Goal: Book appointment/travel/reservation

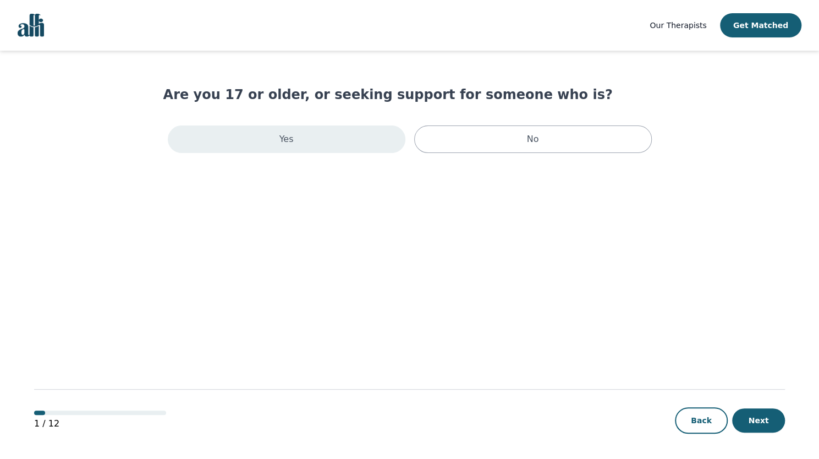
click at [288, 144] on p "Yes" at bounding box center [287, 139] width 14 height 13
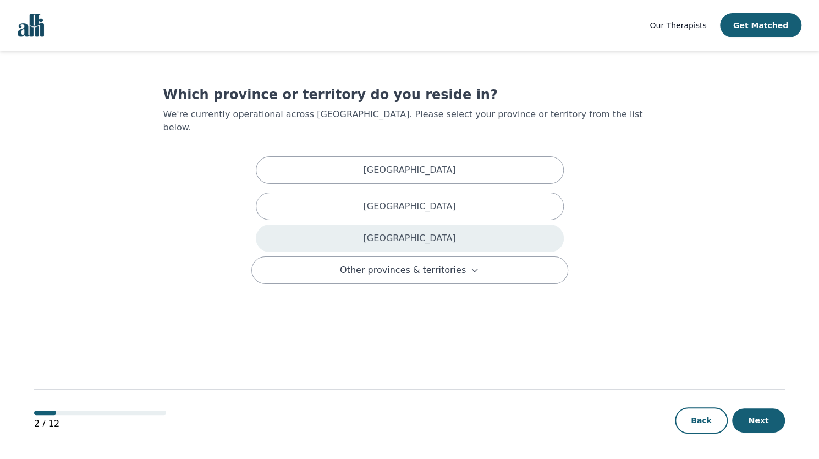
click at [370, 226] on div "[GEOGRAPHIC_DATA]" at bounding box center [410, 239] width 308 height 28
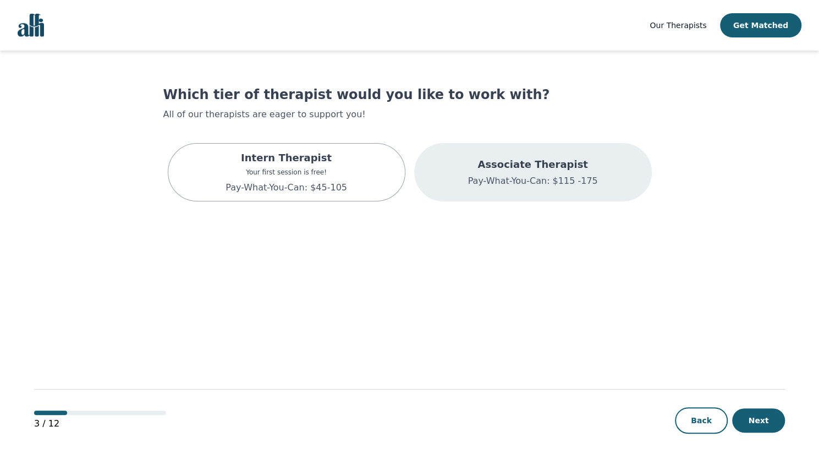
click at [518, 192] on div "Associate Therapist Pay-What-You-Can: $115 -175" at bounding box center [533, 172] width 238 height 58
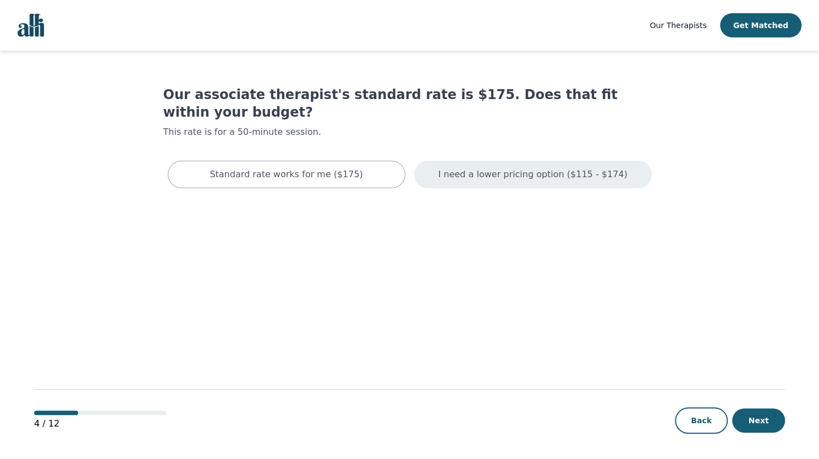
click at [477, 168] on p "I need a lower pricing option ($115 - $174)" at bounding box center [533, 174] width 189 height 13
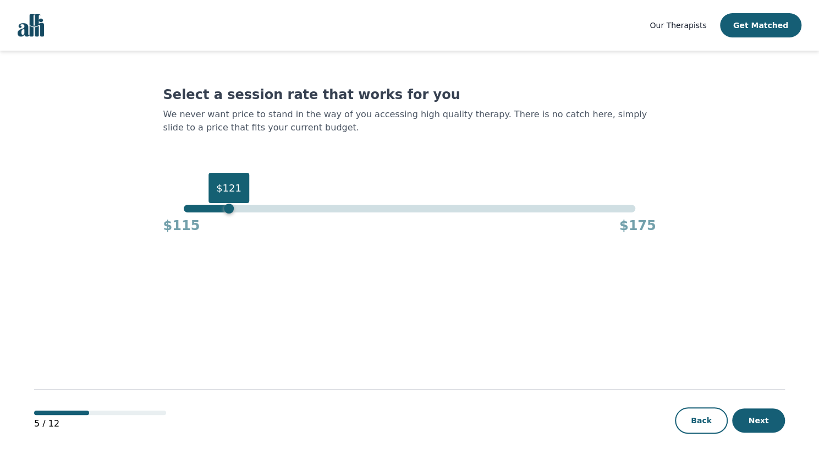
drag, startPoint x: 637, startPoint y: 209, endPoint x: 230, endPoint y: 226, distance: 407.6
click at [230, 226] on div "$121 $115 $175" at bounding box center [409, 220] width 493 height 30
click at [755, 415] on button "Next" at bounding box center [758, 420] width 53 height 24
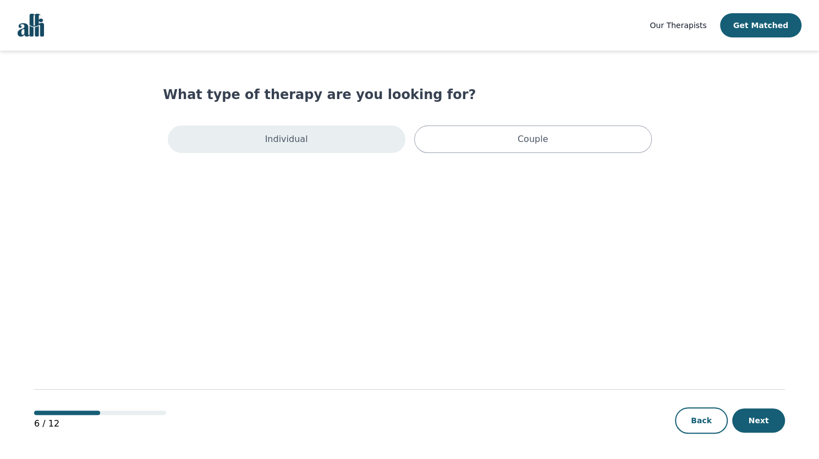
click at [332, 148] on div "Individual" at bounding box center [287, 139] width 238 height 28
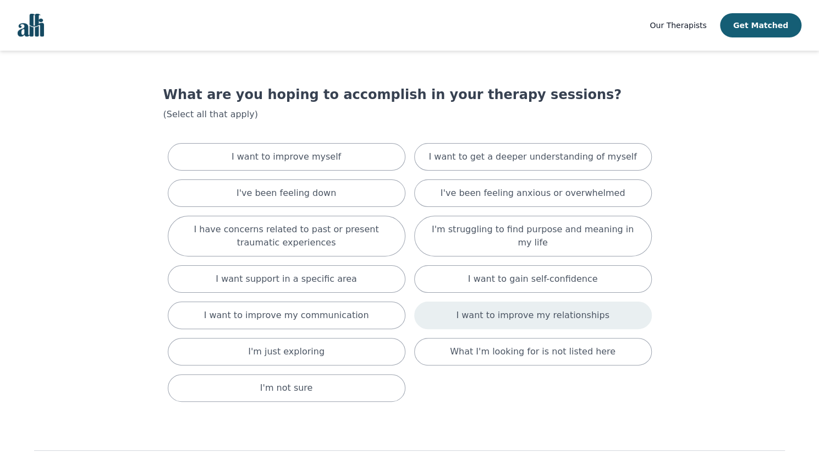
click at [560, 309] on p "I want to improve my relationships" at bounding box center [532, 315] width 153 height 13
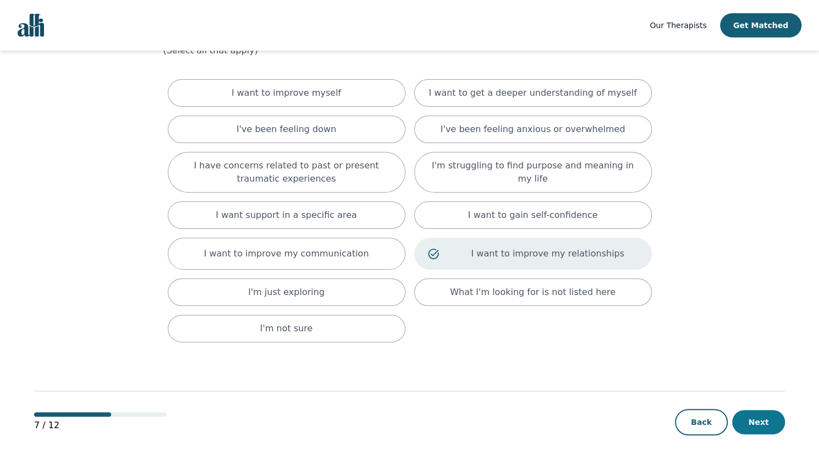
click at [749, 410] on button "Next" at bounding box center [758, 422] width 53 height 24
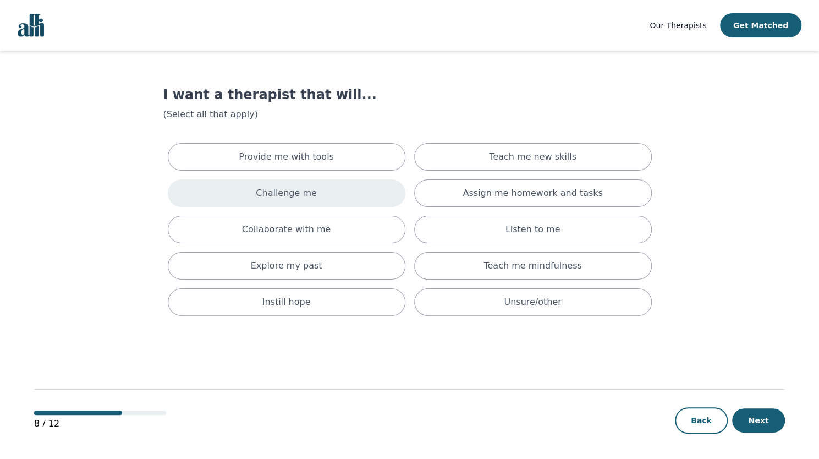
click at [391, 191] on div "Challenge me" at bounding box center [287, 193] width 238 height 28
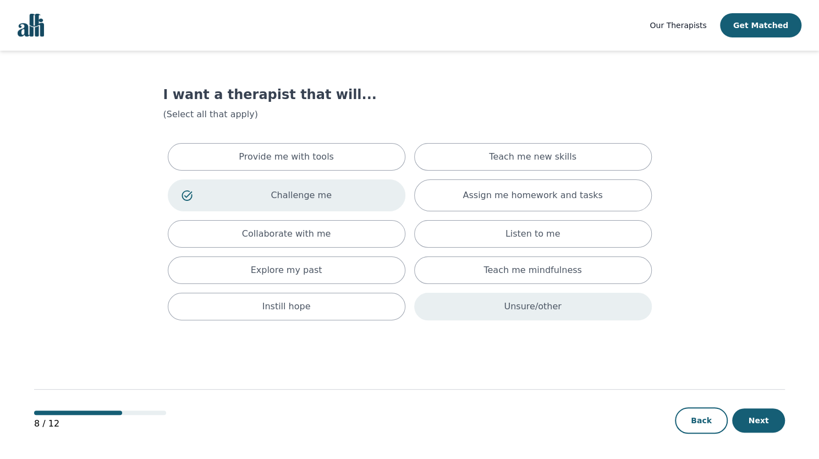
click at [474, 309] on div "Unsure/other" at bounding box center [533, 307] width 238 height 28
click at [748, 412] on button "Next" at bounding box center [758, 420] width 53 height 24
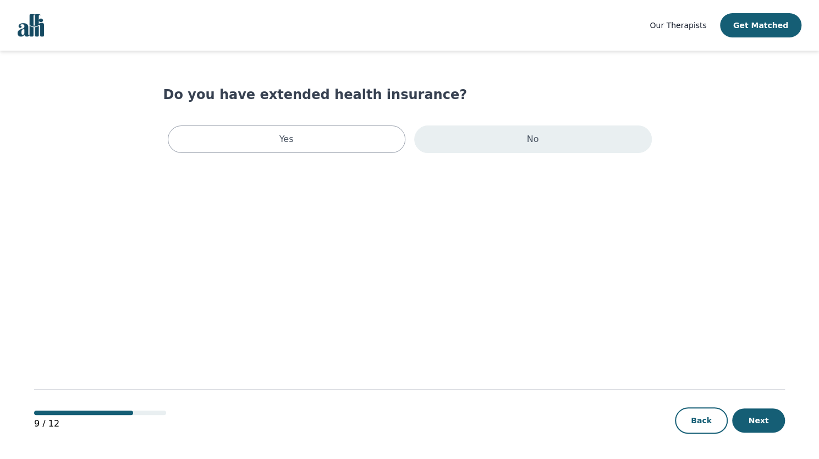
click at [462, 152] on div "No" at bounding box center [533, 139] width 238 height 28
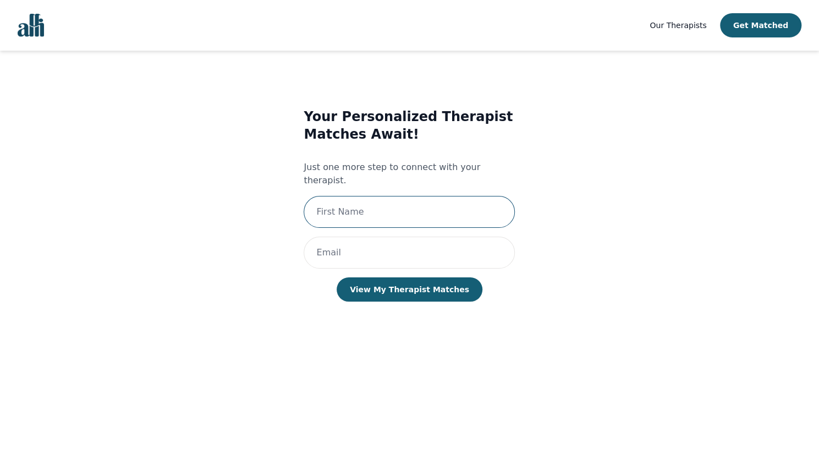
click at [411, 198] on input "text" at bounding box center [409, 212] width 211 height 32
type input "[PERSON_NAME]"
click at [358, 241] on input "email" at bounding box center [409, 253] width 211 height 32
type input "[EMAIL_ADDRESS][MEDICAL_DATA][DOMAIN_NAME]"
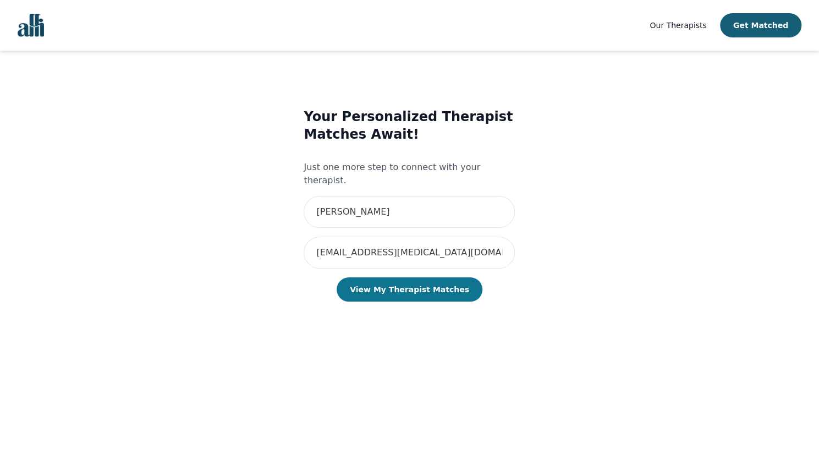
click at [410, 277] on button "View My Therapist Matches" at bounding box center [410, 289] width 146 height 24
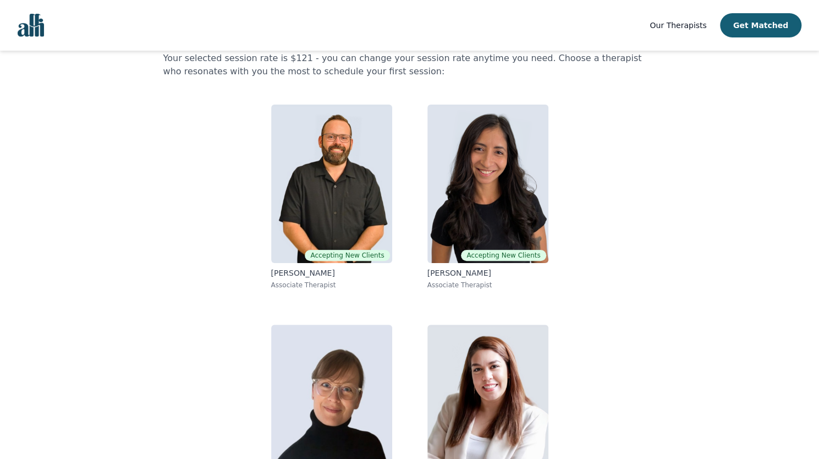
scroll to position [57, 0]
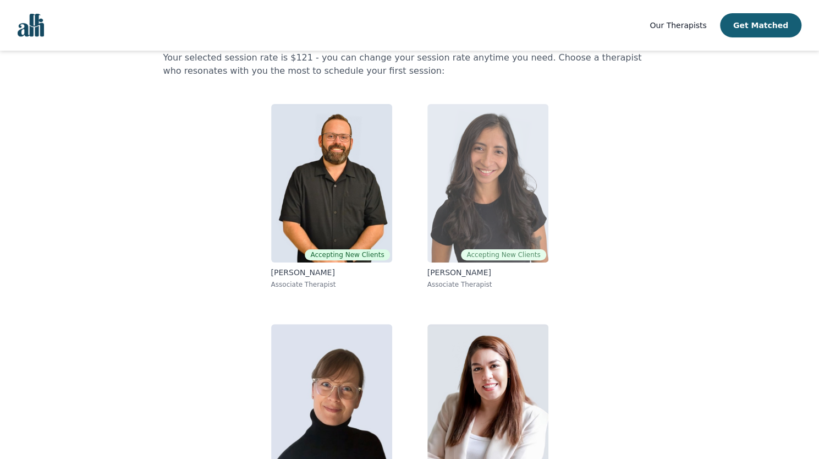
click at [535, 160] on img at bounding box center [488, 183] width 121 height 158
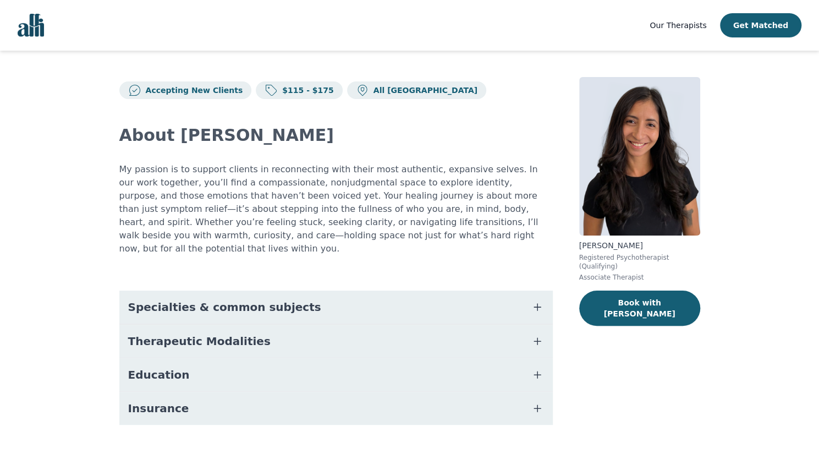
click at [386, 299] on button "Specialties & common subjects" at bounding box center [336, 307] width 434 height 33
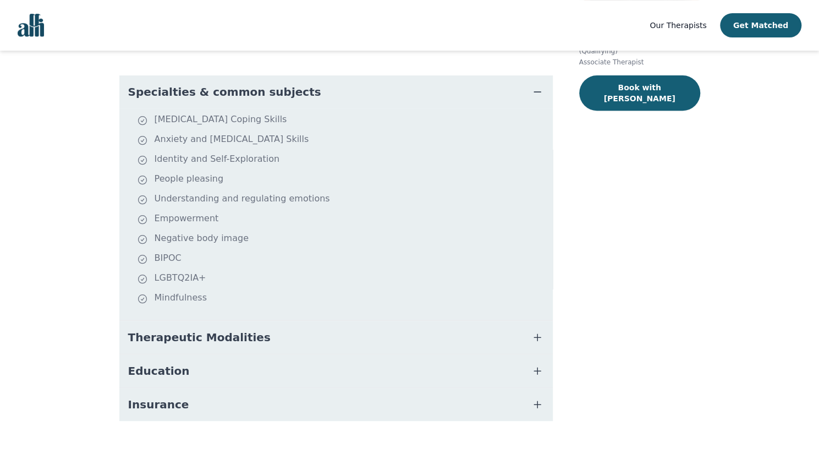
scroll to position [216, 0]
click at [336, 327] on button "Therapeutic Modalities" at bounding box center [336, 336] width 434 height 33
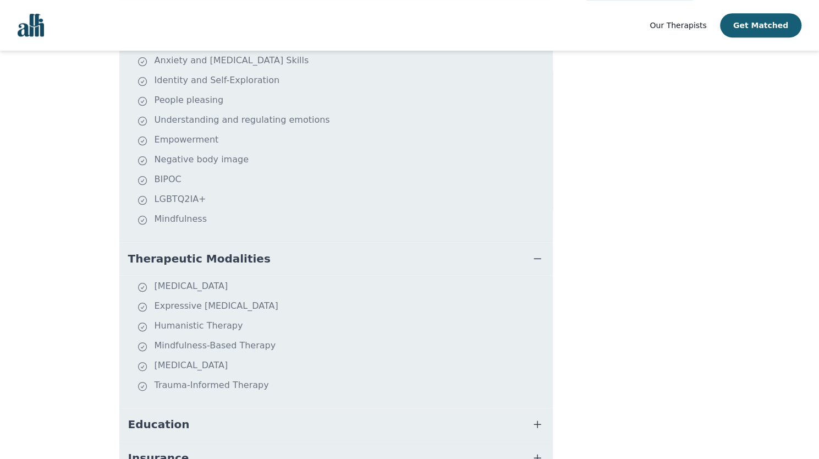
scroll to position [348, 0]
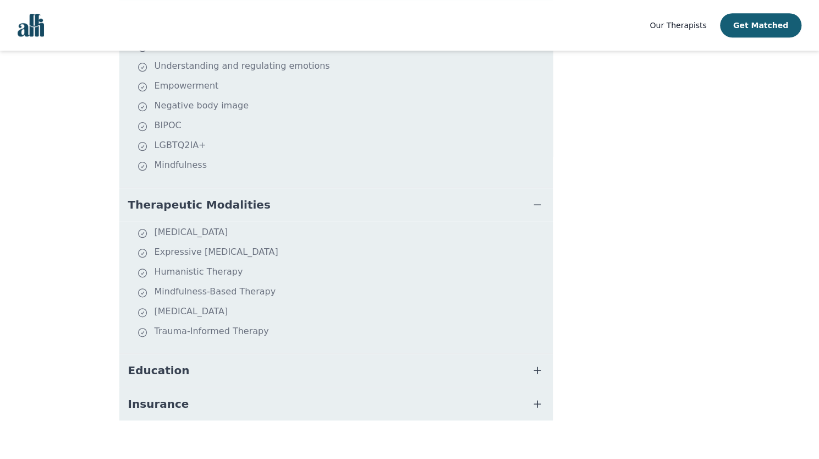
click at [221, 359] on button "Education" at bounding box center [336, 370] width 434 height 33
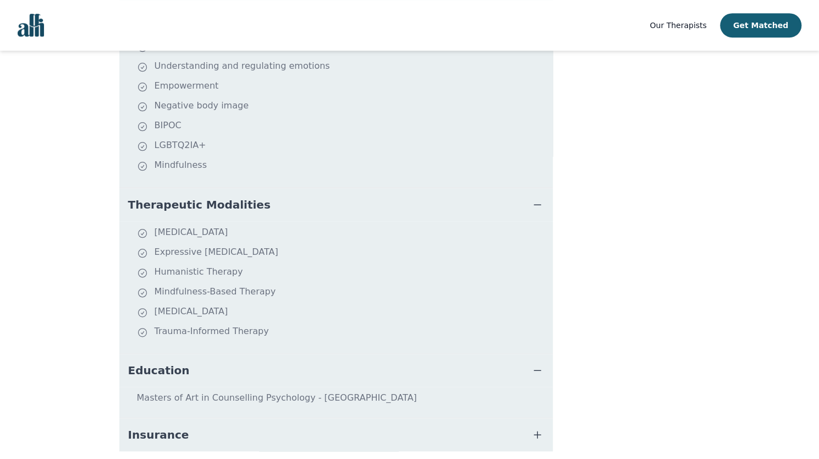
scroll to position [379, 0]
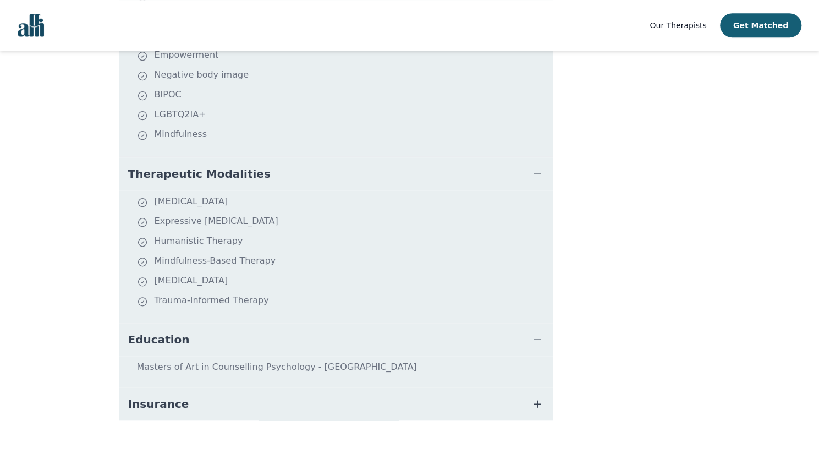
click at [216, 391] on button "Insurance" at bounding box center [336, 403] width 434 height 33
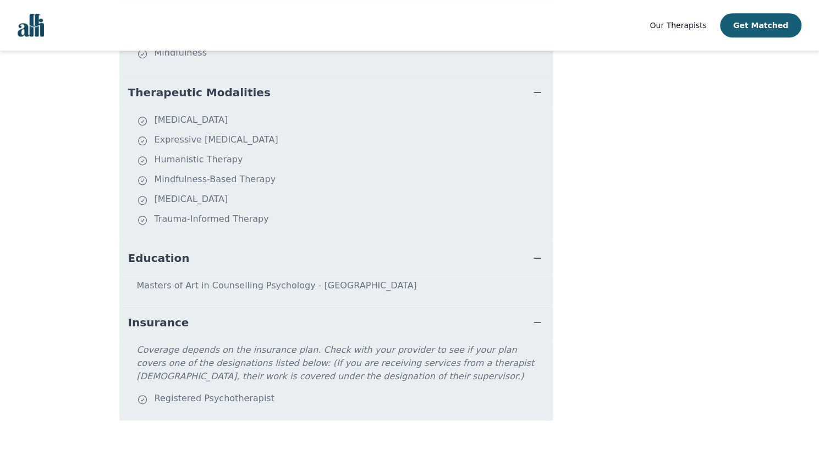
scroll to position [0, 0]
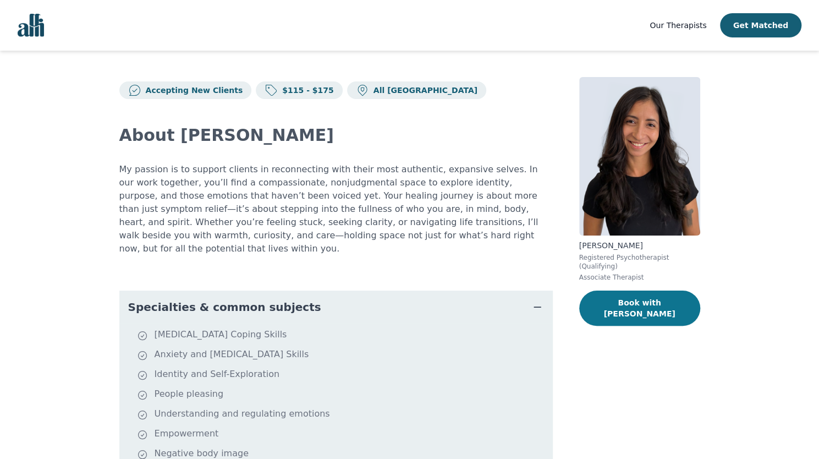
click at [591, 293] on button "Book with [PERSON_NAME]" at bounding box center [639, 308] width 121 height 35
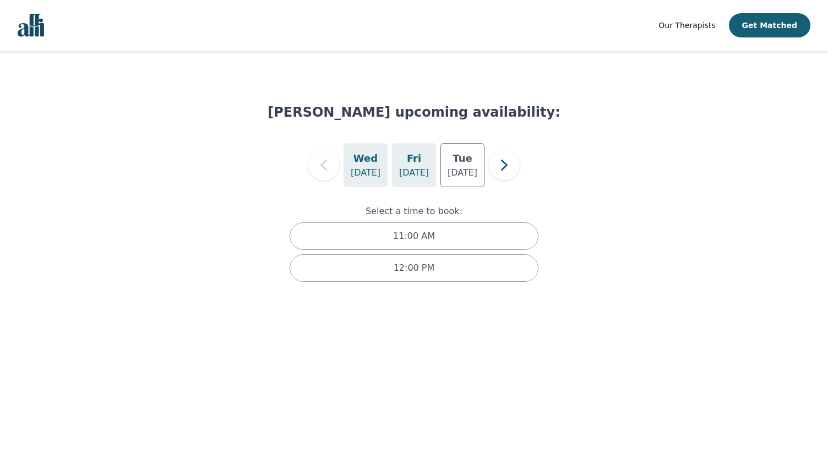
click at [406, 161] on div "[DATE]" at bounding box center [414, 165] width 44 height 44
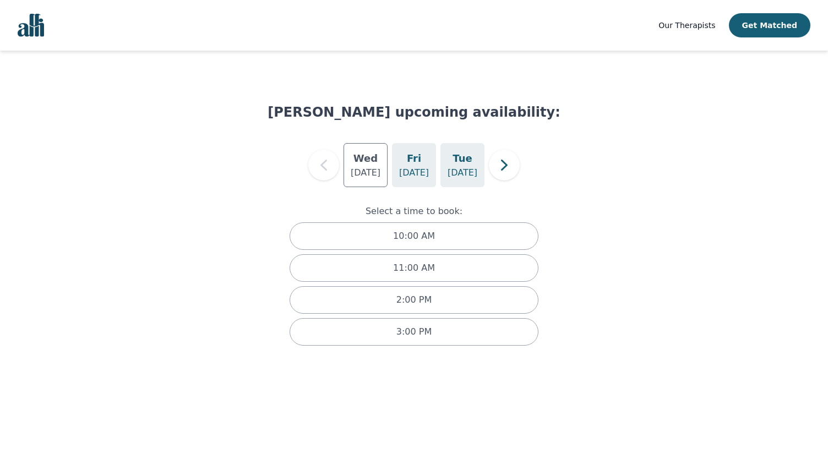
click at [468, 176] on p "[DATE]" at bounding box center [462, 172] width 30 height 13
click at [683, 26] on span "Our Therapists" at bounding box center [686, 25] width 57 height 9
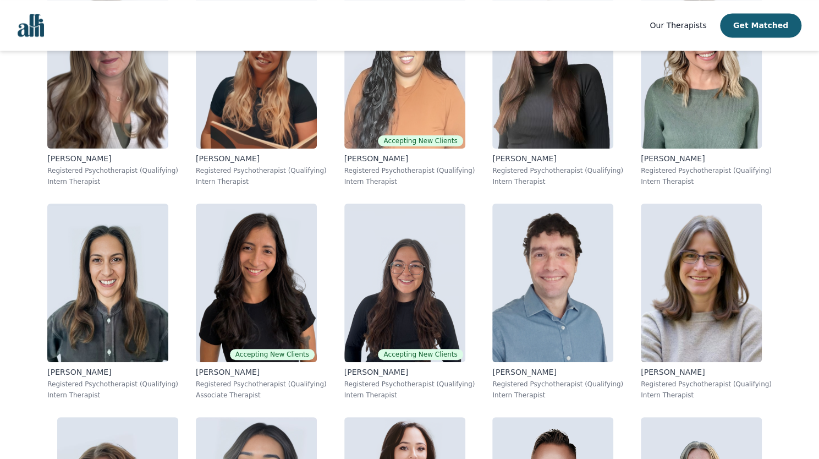
scroll to position [5863, 0]
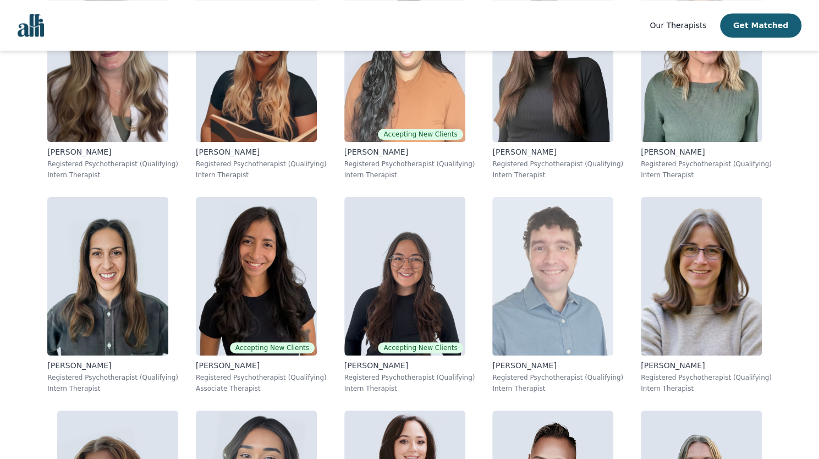
click at [518, 221] on img at bounding box center [553, 276] width 121 height 158
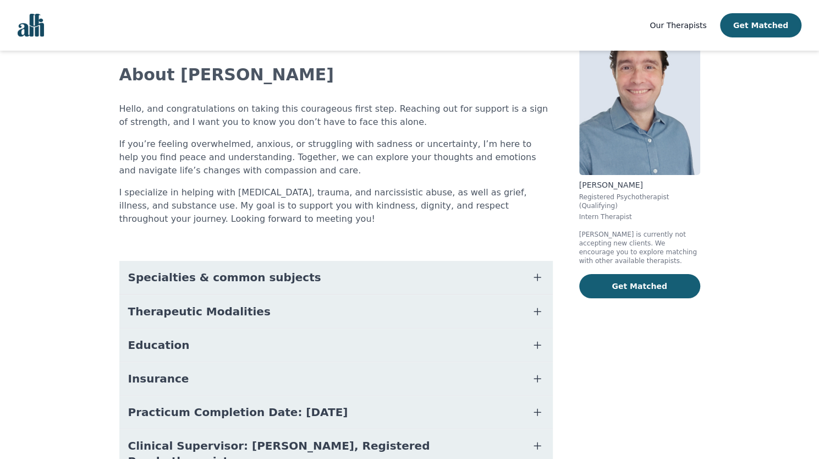
scroll to position [63, 0]
